Goal: Transaction & Acquisition: Subscribe to service/newsletter

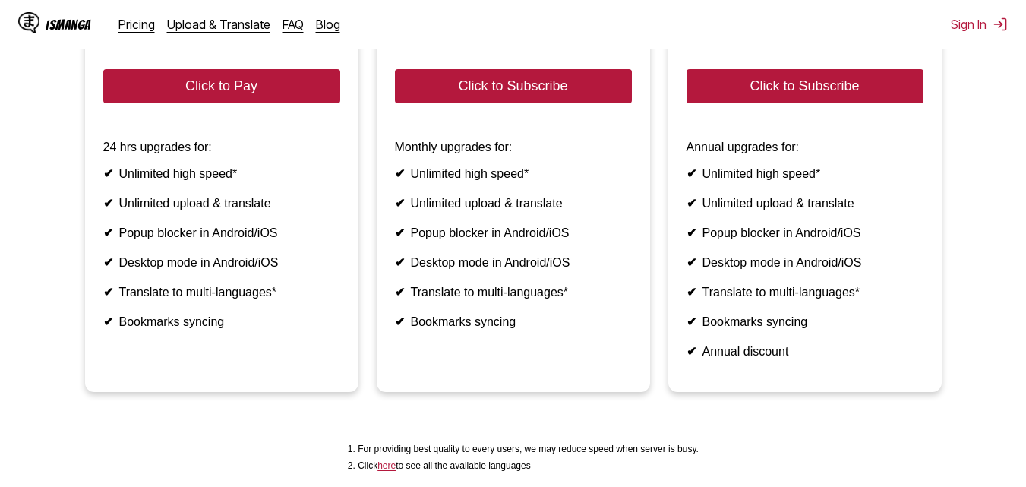
scroll to position [71, 0]
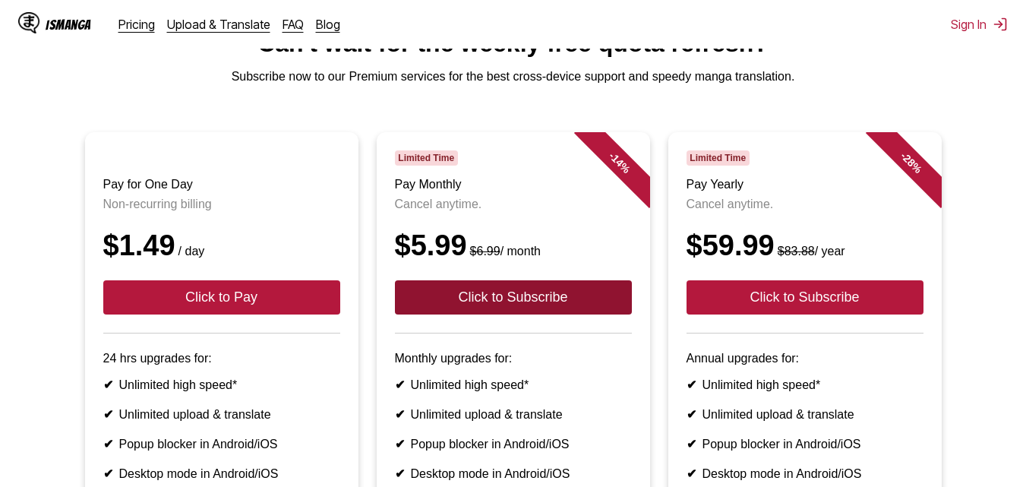
click at [530, 306] on button "Click to Subscribe" at bounding box center [513, 297] width 237 height 34
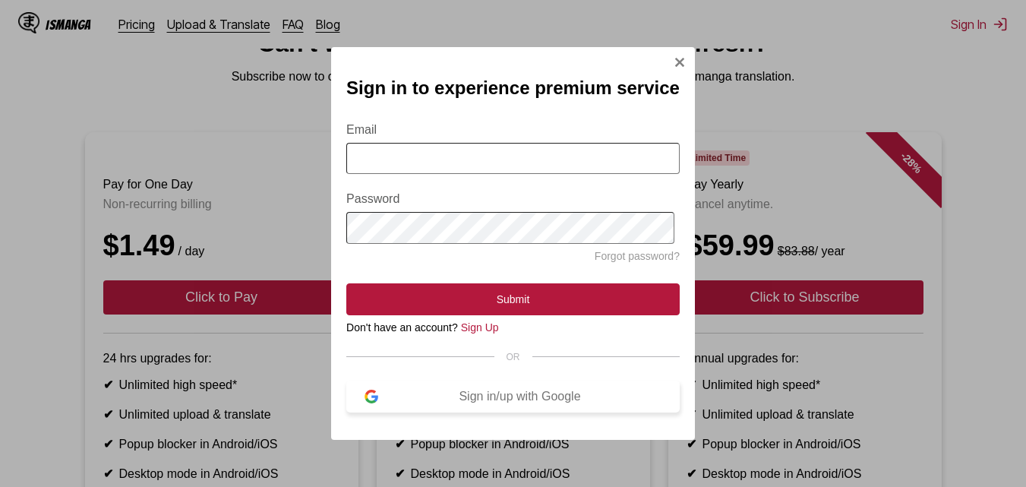
click at [485, 403] on div "Sign in/up with Google" at bounding box center [519, 397] width 283 height 14
click at [522, 403] on div "Sign in/up with Google" at bounding box center [519, 397] width 283 height 14
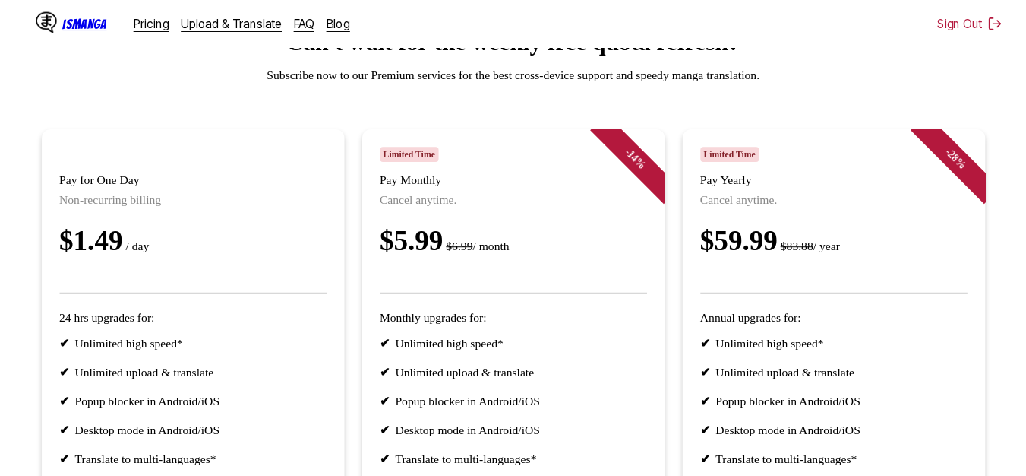
scroll to position [12, 0]
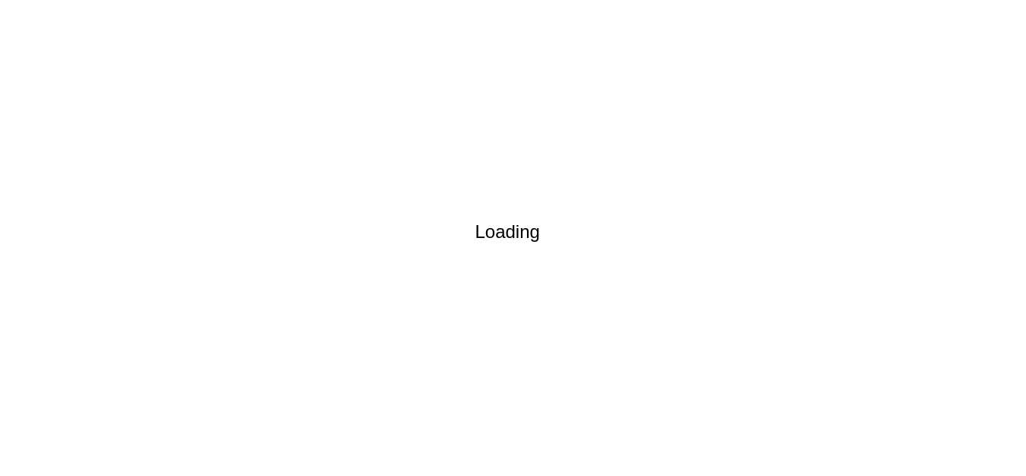
click at [504, 131] on div "Loading" at bounding box center [519, 232] width 1026 height 476
